Goal: Task Accomplishment & Management: Complete application form

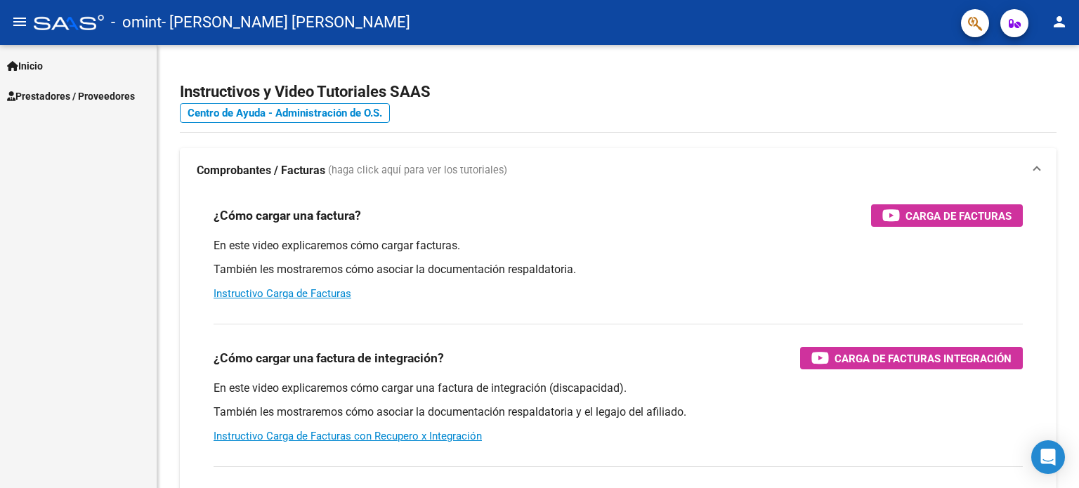
click at [79, 104] on link "Prestadores / Proveedores" at bounding box center [78, 96] width 157 height 30
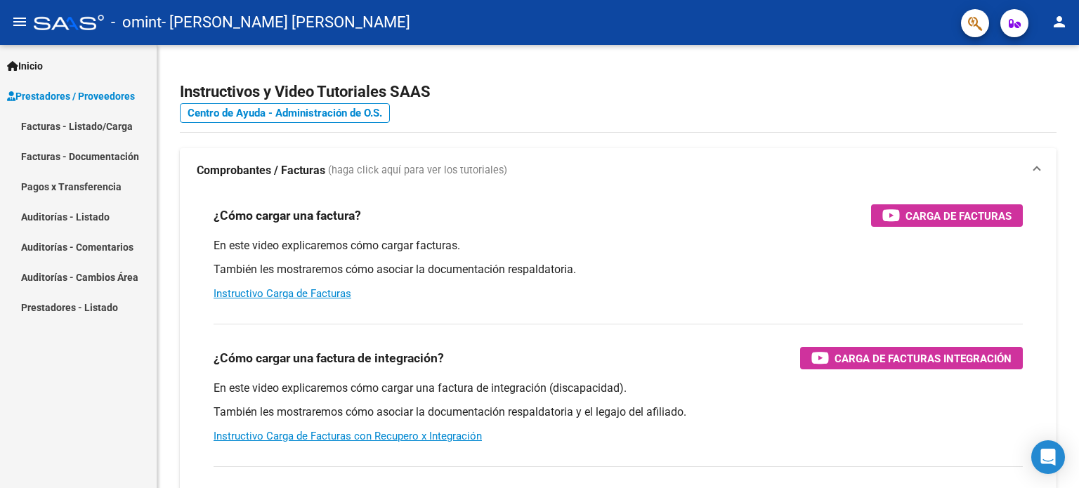
click at [100, 187] on link "Pagos x Transferencia" at bounding box center [78, 186] width 157 height 30
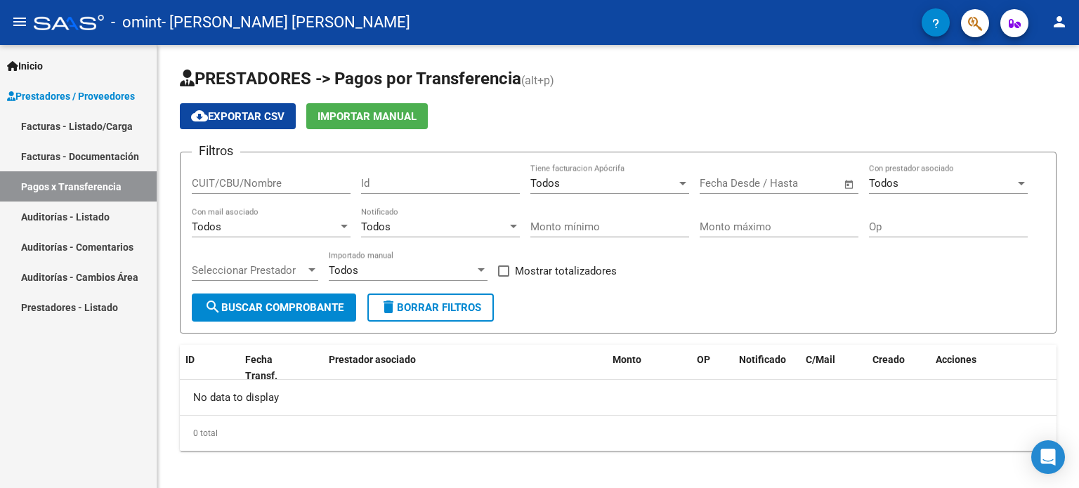
click at [100, 152] on link "Facturas - Documentación" at bounding box center [78, 156] width 157 height 30
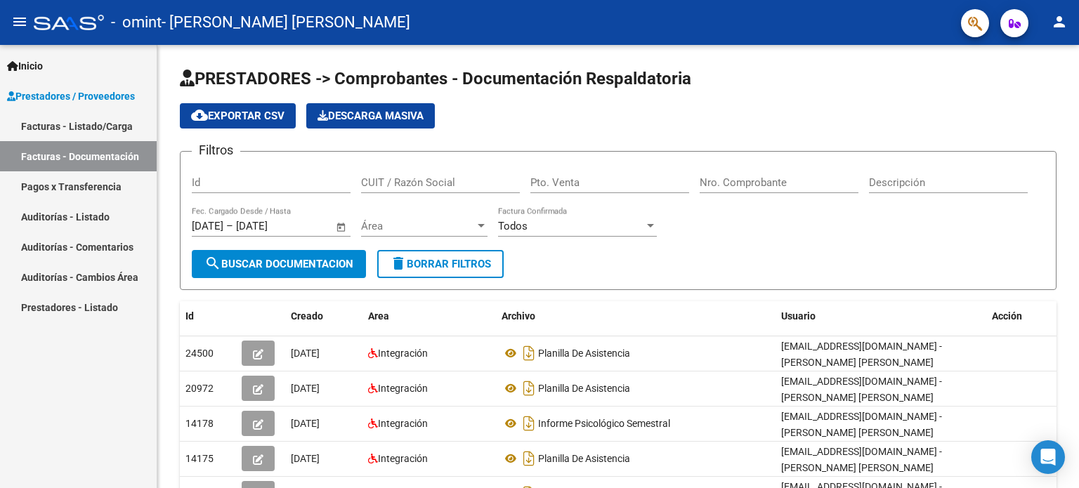
click at [72, 129] on link "Facturas - Listado/Carga" at bounding box center [78, 126] width 157 height 30
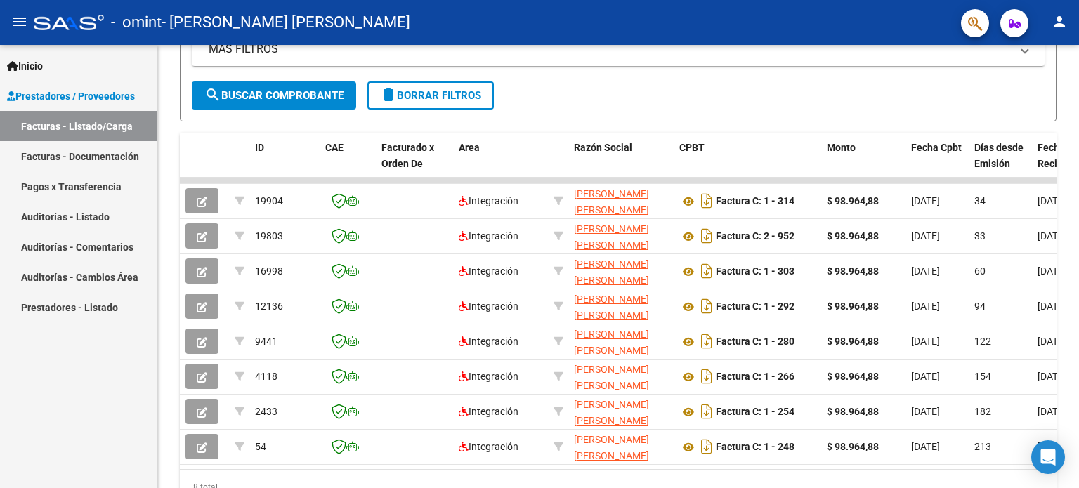
click at [82, 103] on span "Prestadores / Proveedores" at bounding box center [71, 95] width 128 height 15
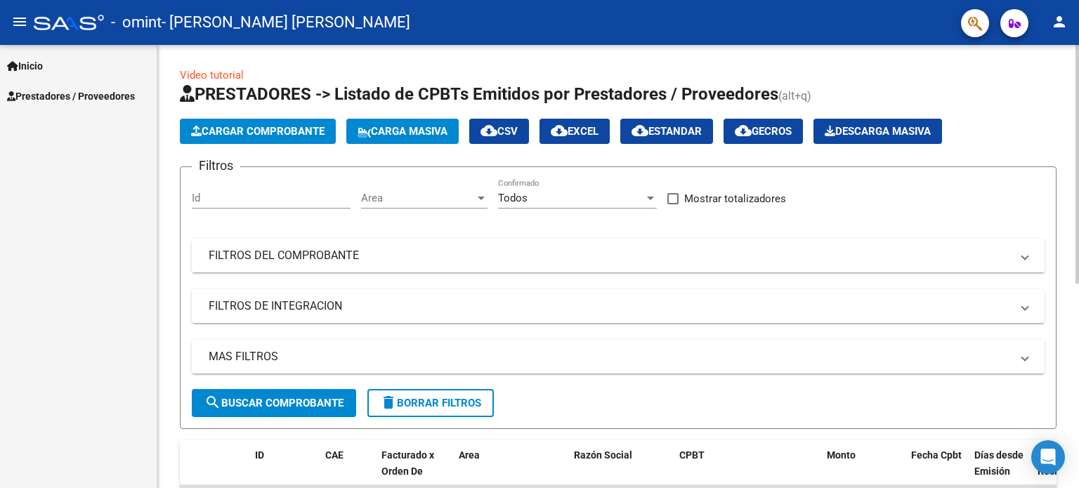
click at [203, 131] on span "Cargar Comprobante" at bounding box center [257, 131] width 133 height 13
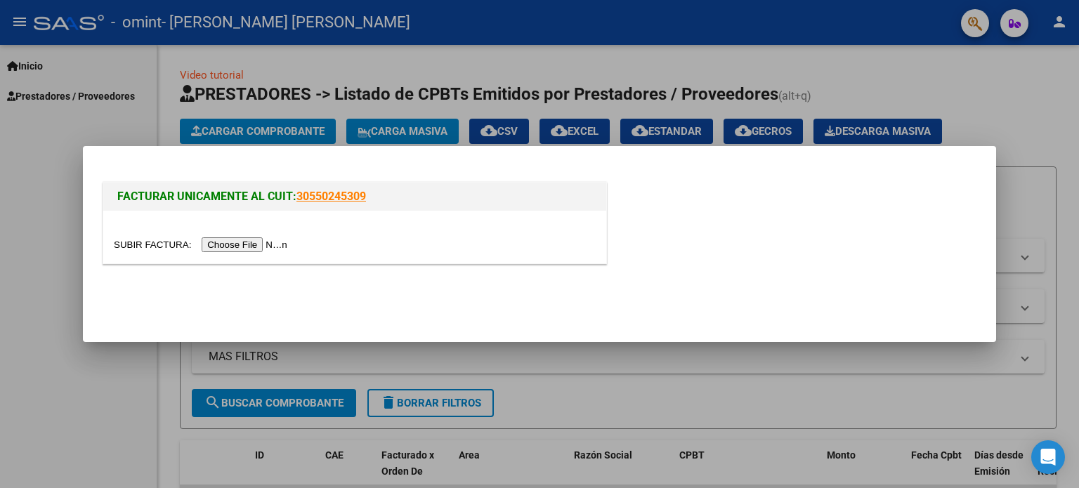
click at [202, 244] on input "file" at bounding box center [203, 244] width 178 height 15
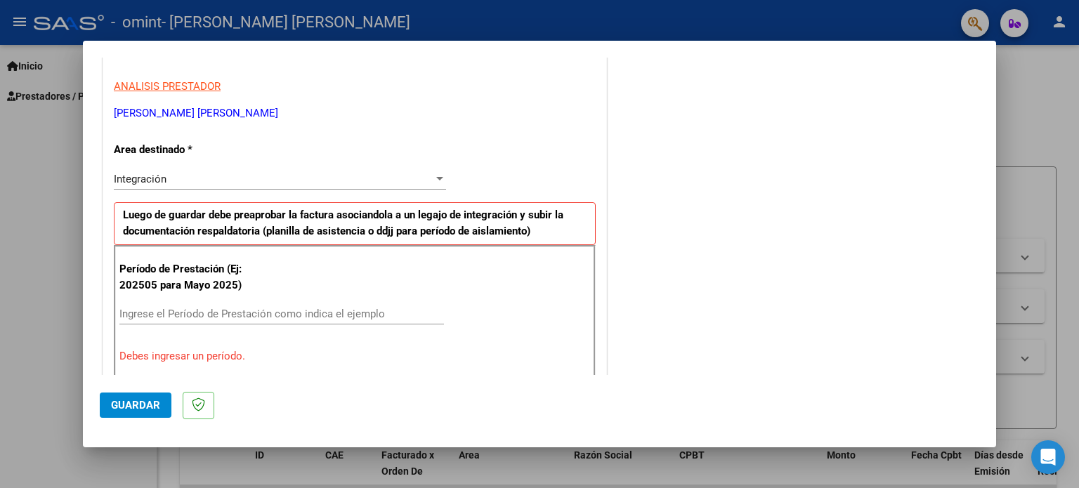
scroll to position [281, 0]
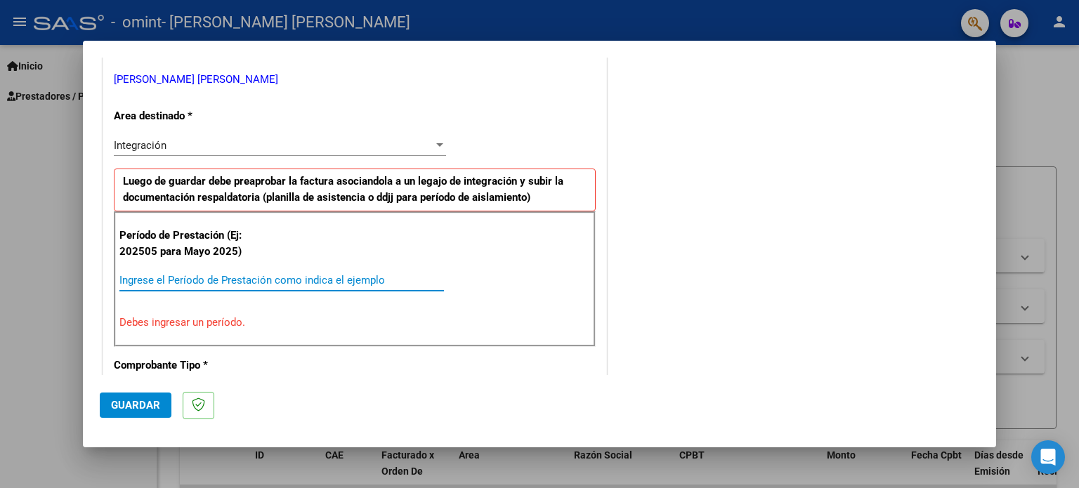
click at [206, 276] on input "Ingrese el Período de Prestación como indica el ejemplo" at bounding box center [281, 280] width 324 height 13
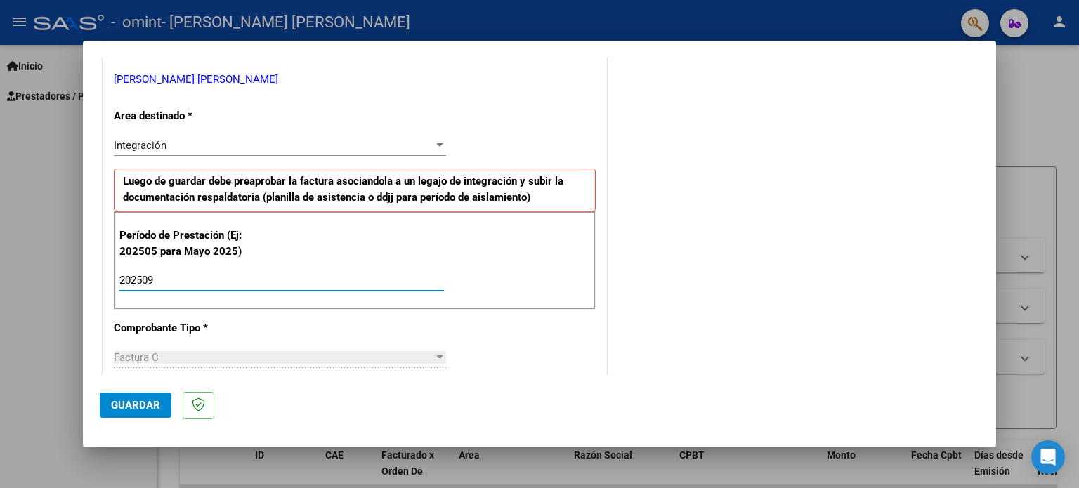
type input "202509"
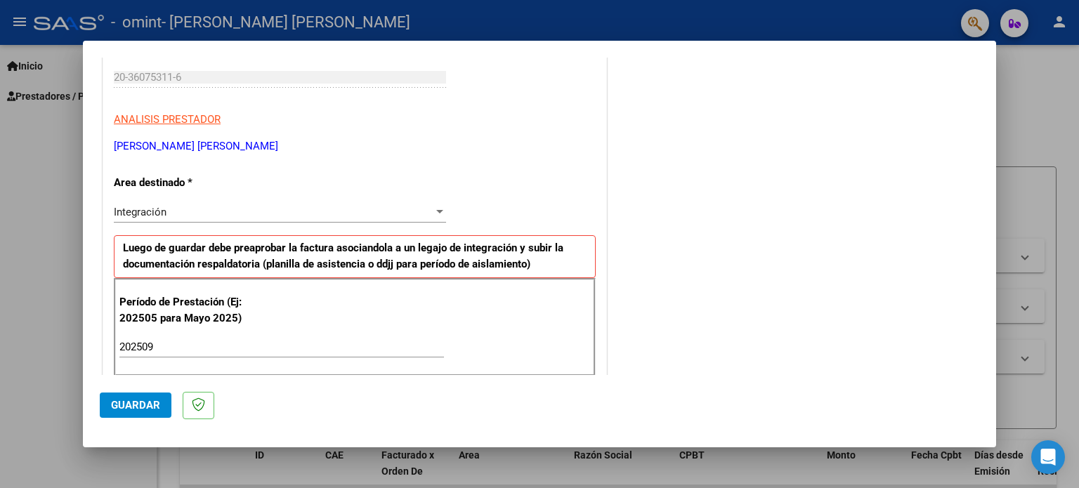
scroll to position [0, 0]
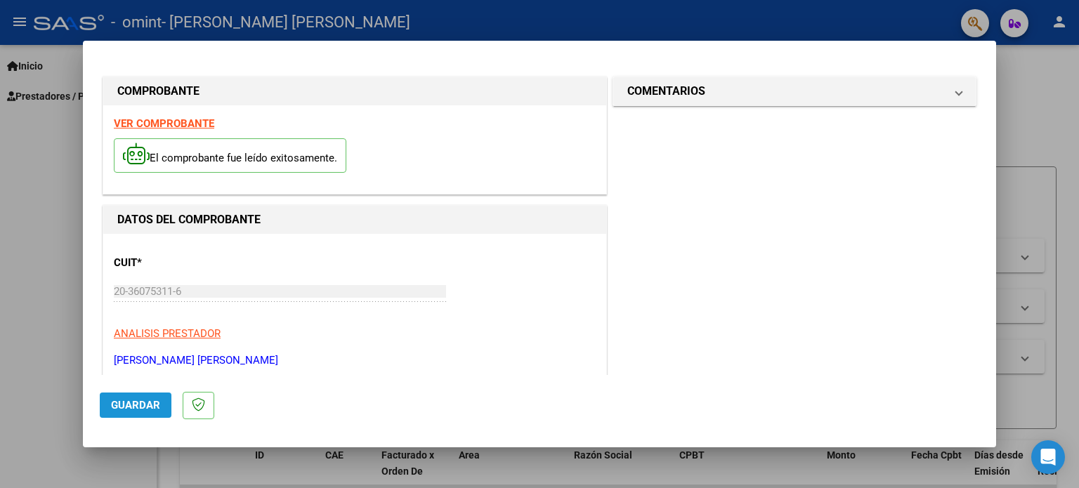
click at [132, 397] on button "Guardar" at bounding box center [136, 405] width 72 height 25
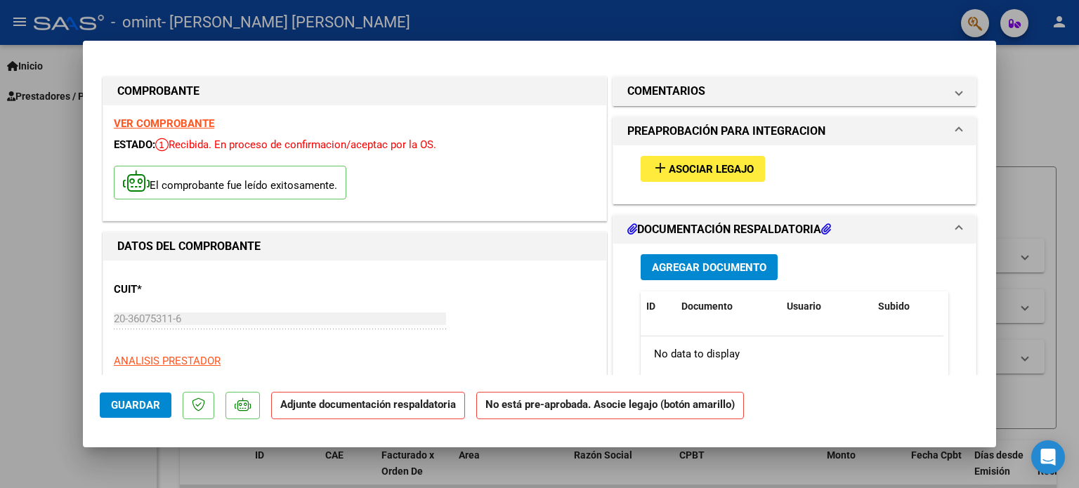
click at [652, 166] on mat-icon "add" at bounding box center [660, 167] width 17 height 17
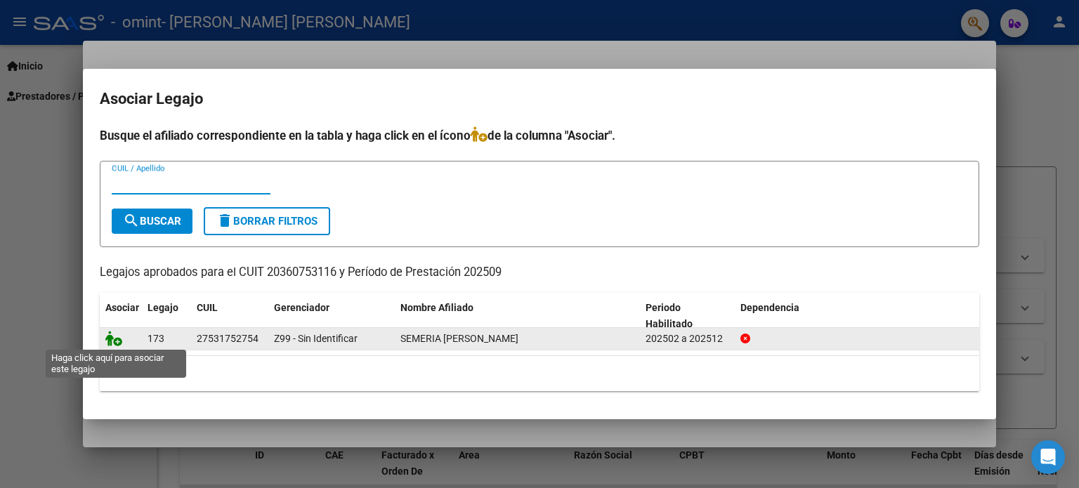
click at [117, 340] on icon at bounding box center [113, 338] width 17 height 15
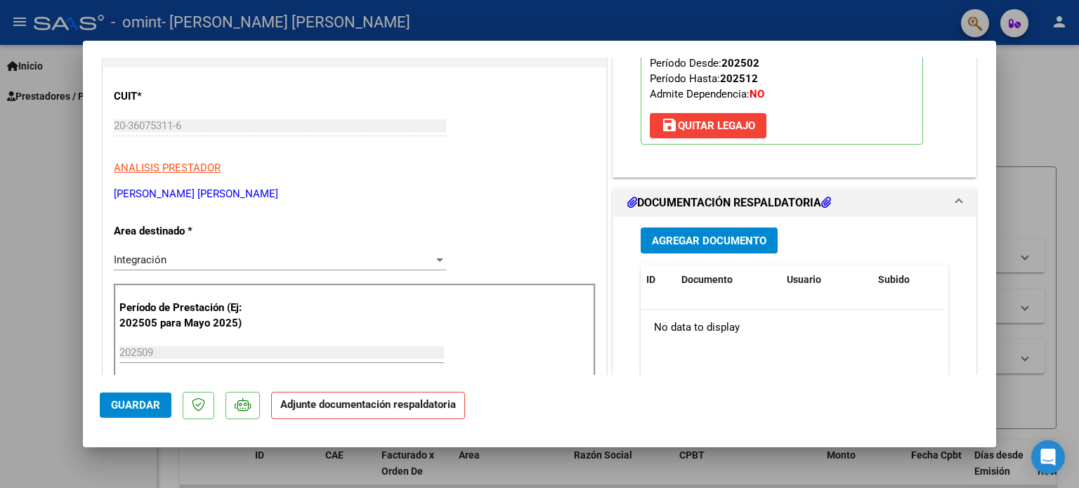
scroll to position [211, 0]
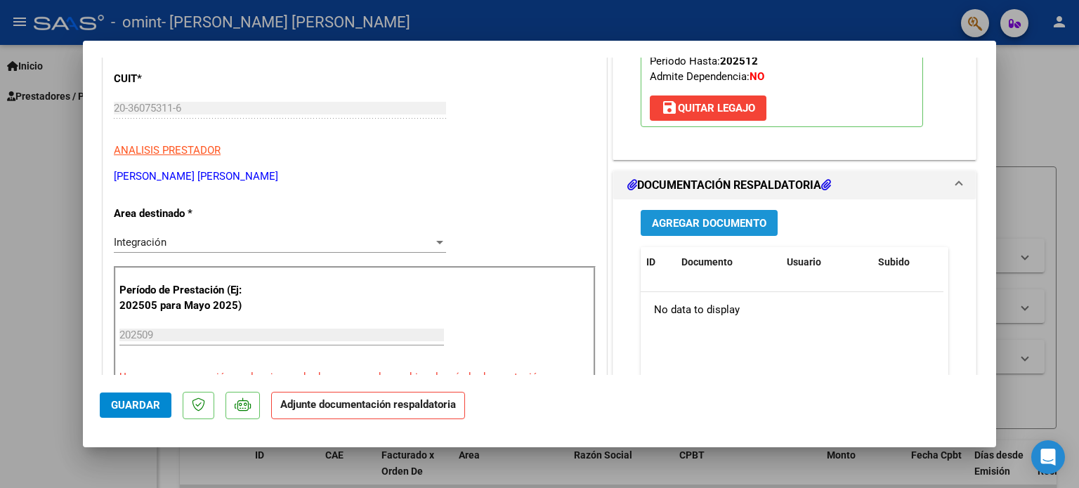
click at [669, 218] on span "Agregar Documento" at bounding box center [709, 223] width 114 height 13
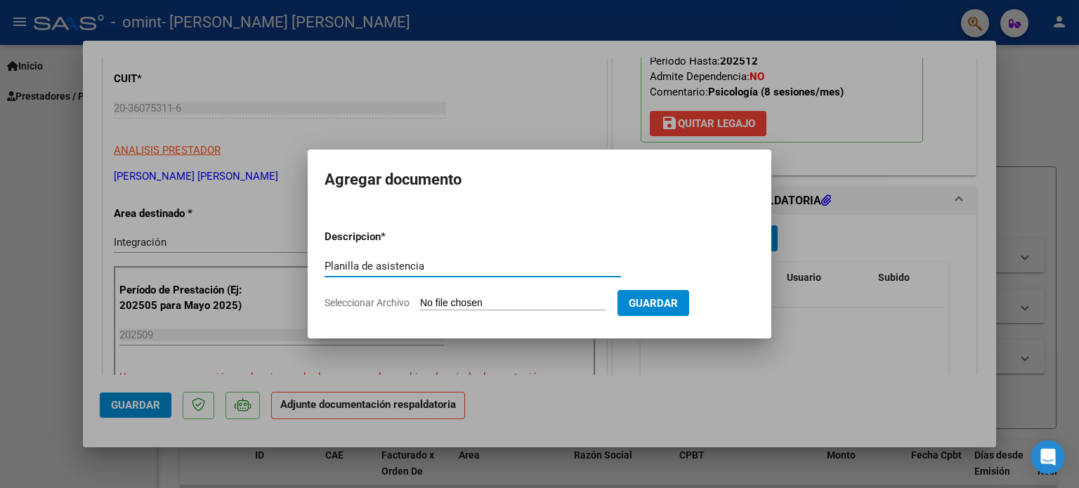
type input "Planilla de asistencia"
click at [508, 299] on input "Seleccionar Archivo" at bounding box center [513, 303] width 186 height 13
type input "C:\fakepath\Planilla de asistencia septiembre.pdf"
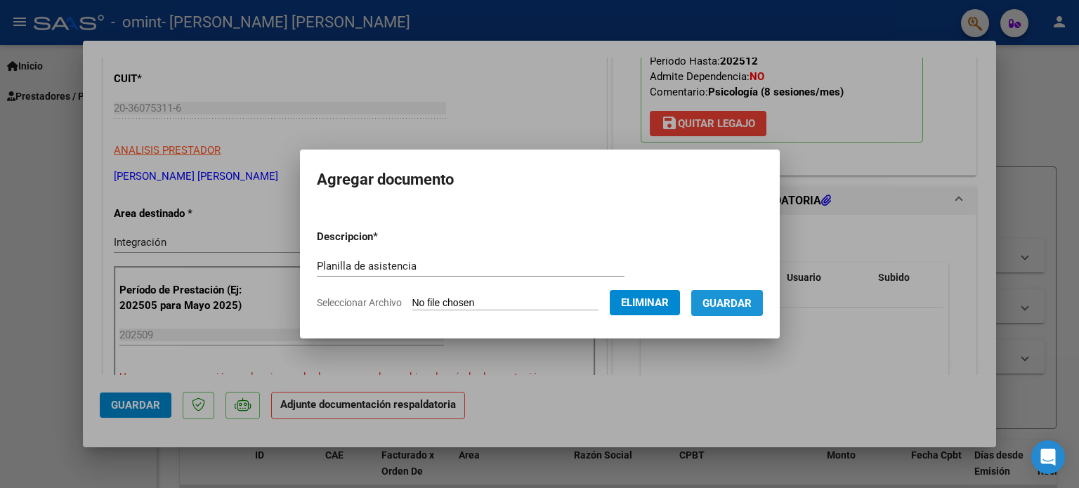
click at [755, 295] on button "Guardar" at bounding box center [727, 303] width 72 height 26
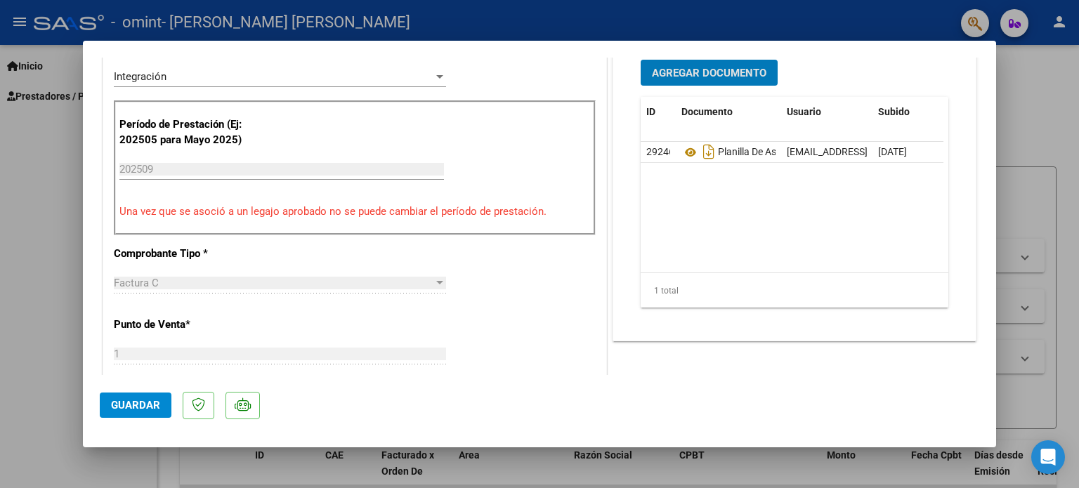
scroll to position [0, 0]
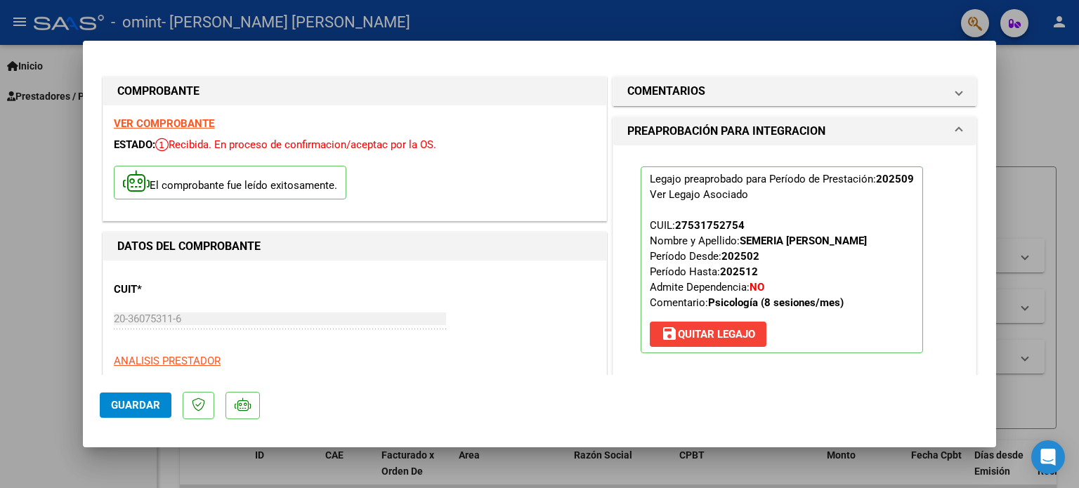
click at [121, 401] on span "Guardar" at bounding box center [135, 405] width 49 height 13
click at [126, 410] on span "Guardar" at bounding box center [135, 405] width 49 height 13
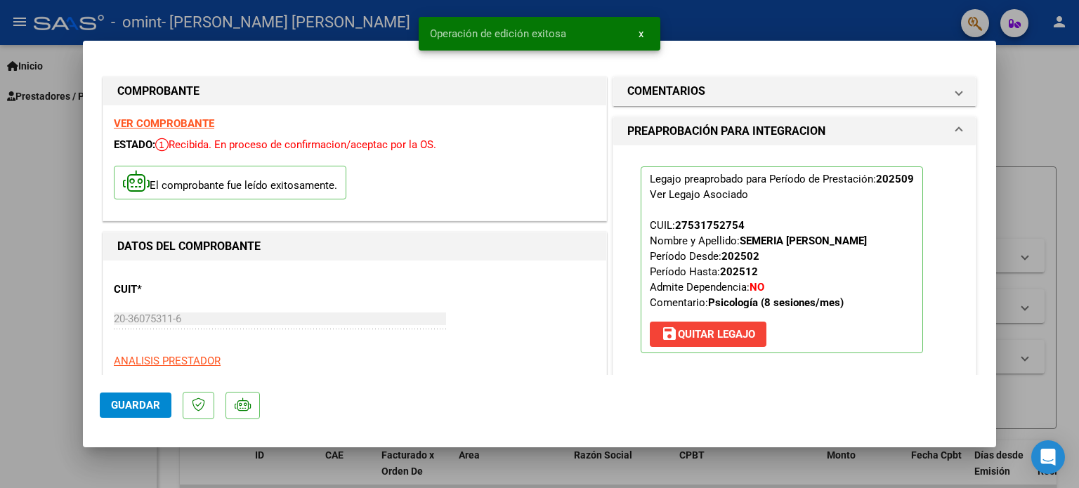
click at [1007, 160] on div at bounding box center [539, 244] width 1079 height 488
type input "$ 0,00"
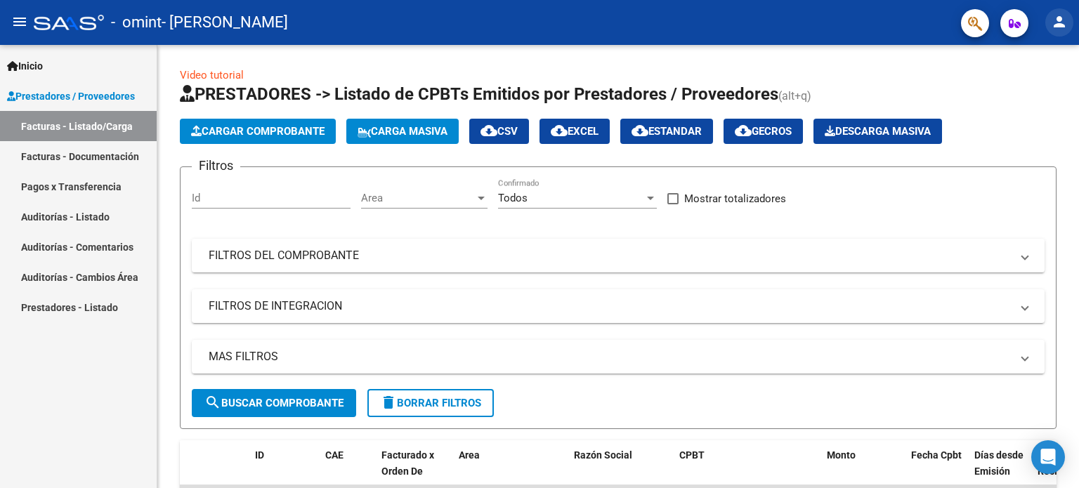
click at [1059, 30] on button "person" at bounding box center [1059, 22] width 28 height 28
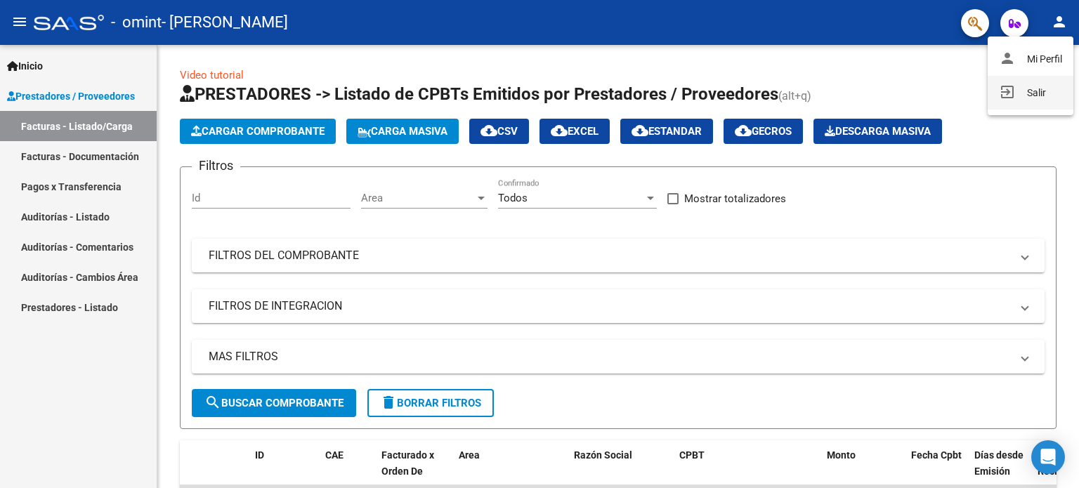
click at [1045, 99] on button "exit_to_app Salir" at bounding box center [1030, 93] width 86 height 34
